Goal: Find contact information: Find contact information

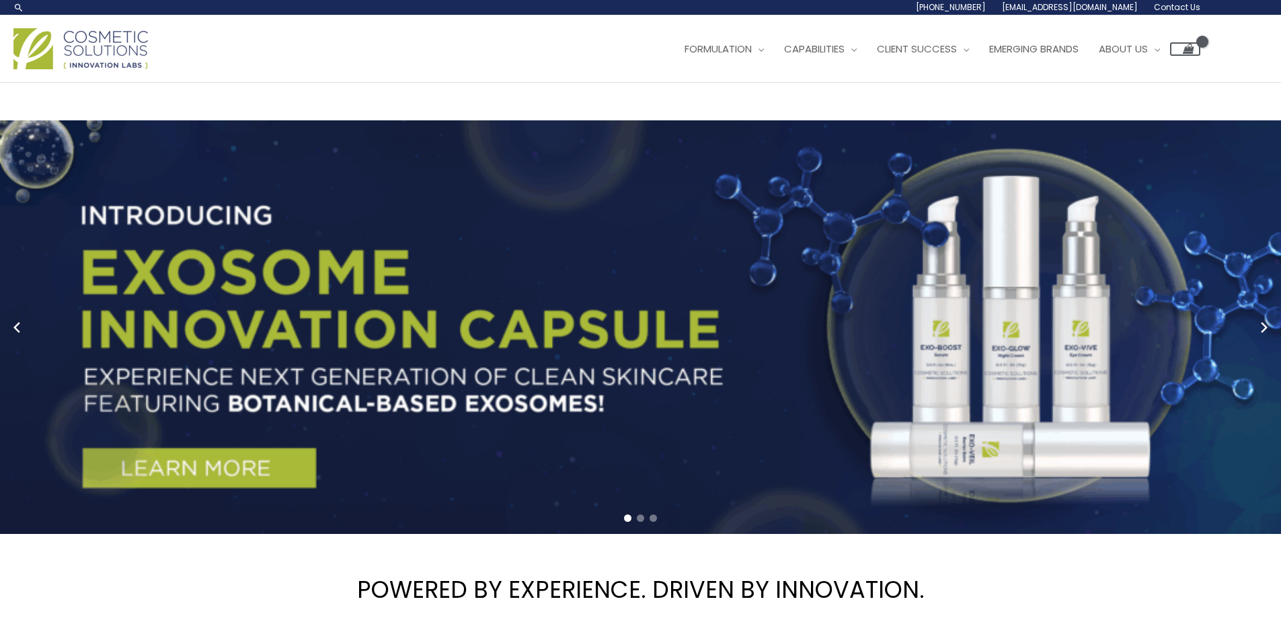
click at [533, 17] on div "Main Menu Formulation Menu Toggle Research and Innovation Market Ready Formulas…" at bounding box center [640, 48] width 1281 height 67
click at [355, 67] on div "Main Menu Formulation Menu Toggle Research and Innovation Market Ready Formulas…" at bounding box center [606, 49] width 1187 height 48
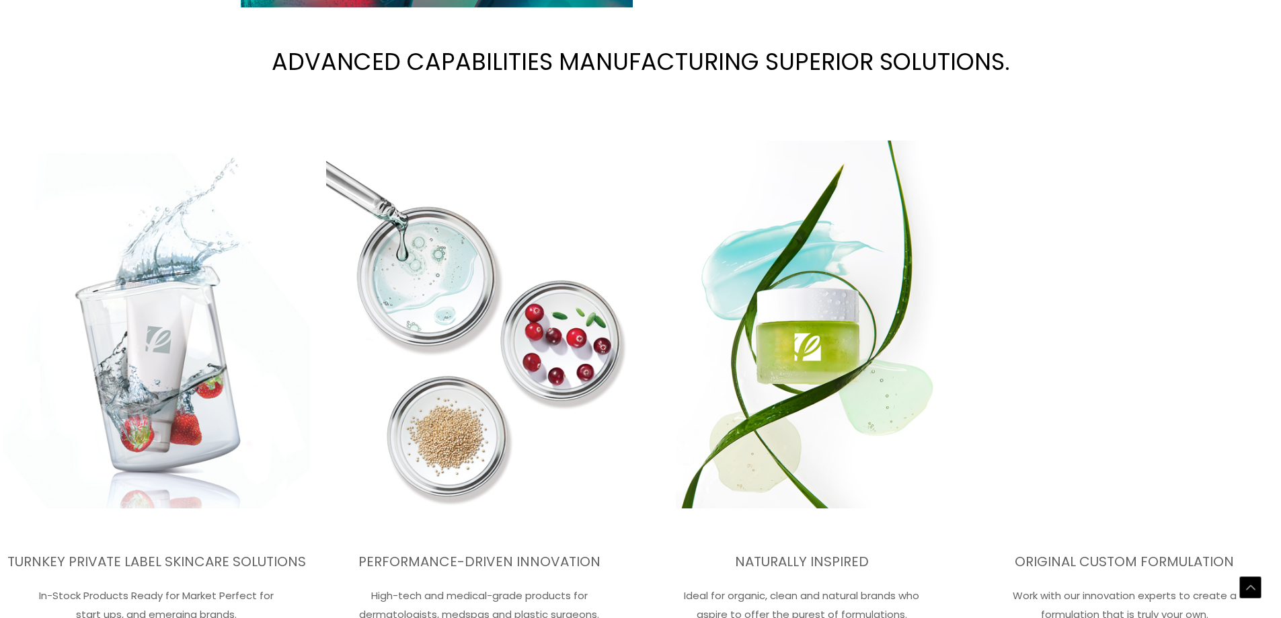
scroll to position [2403, 0]
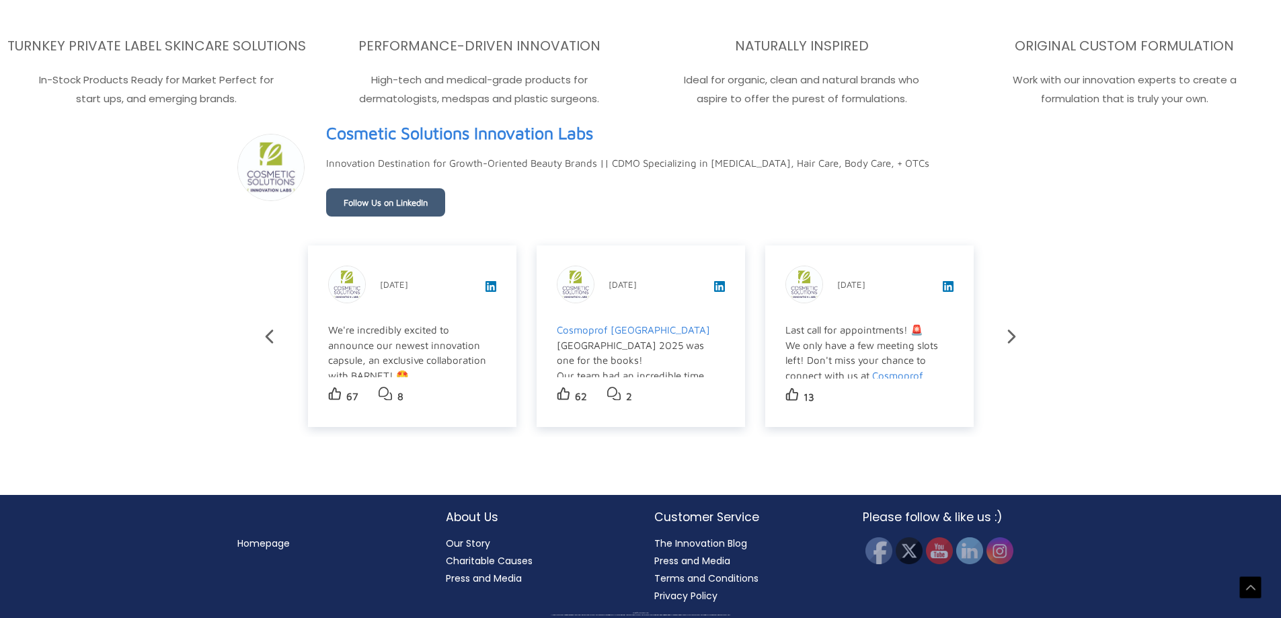
click at [473, 542] on link "Our Story" at bounding box center [468, 543] width 44 height 13
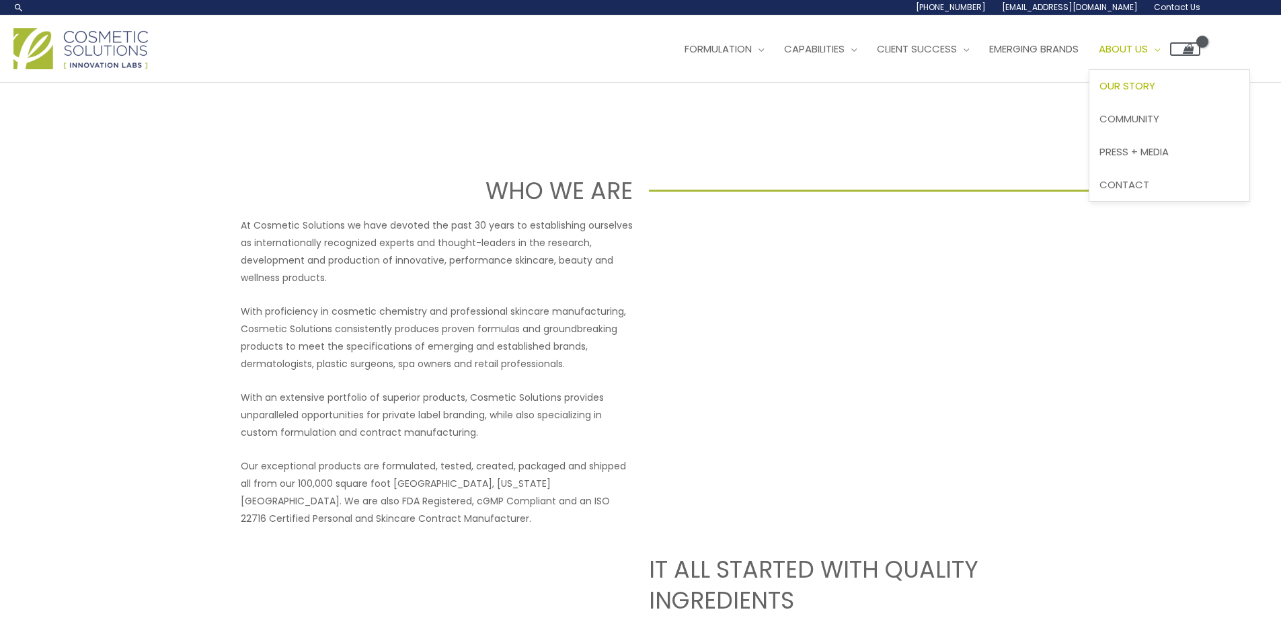
click at [1148, 44] on span "About Us" at bounding box center [1123, 49] width 49 height 14
click at [1150, 184] on span "Contact" at bounding box center [1125, 185] width 50 height 14
